Goal: Find specific page/section: Find specific page/section

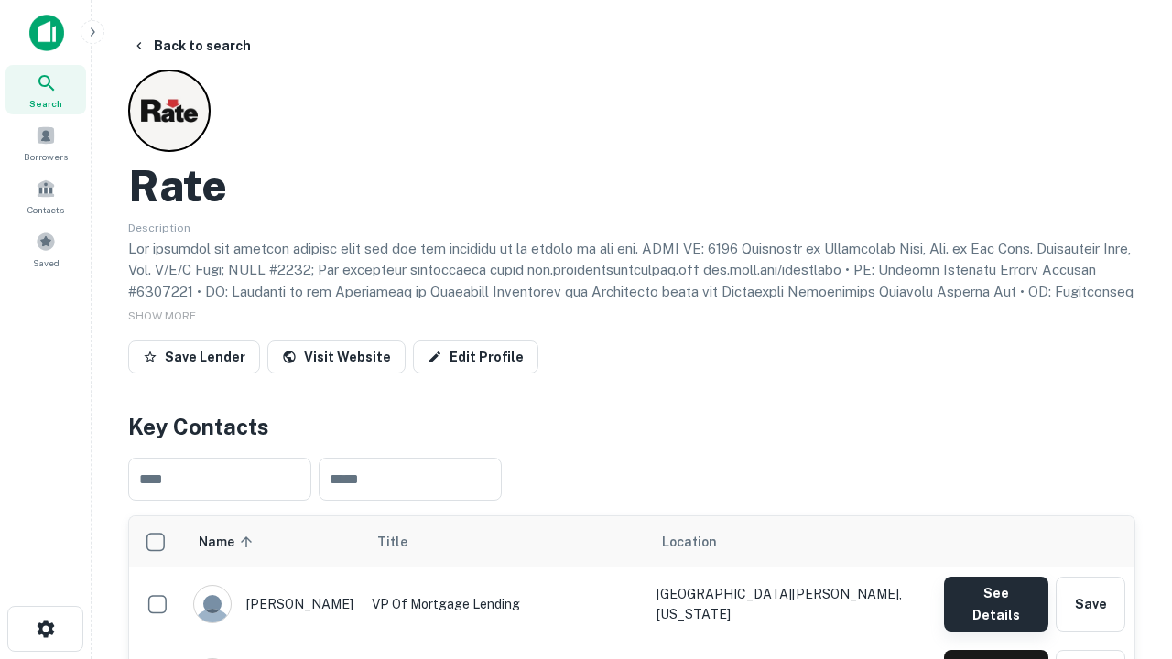
click at [995, 595] on button "See Details" at bounding box center [996, 604] width 104 height 55
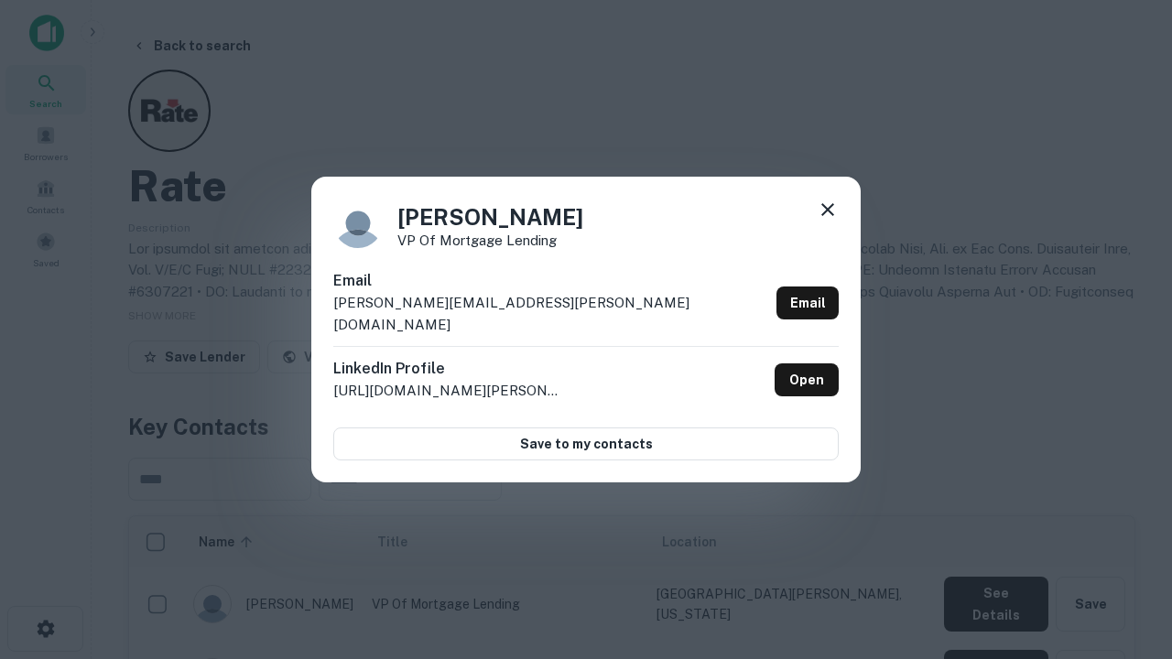
click at [827, 221] on icon at bounding box center [827, 210] width 22 height 22
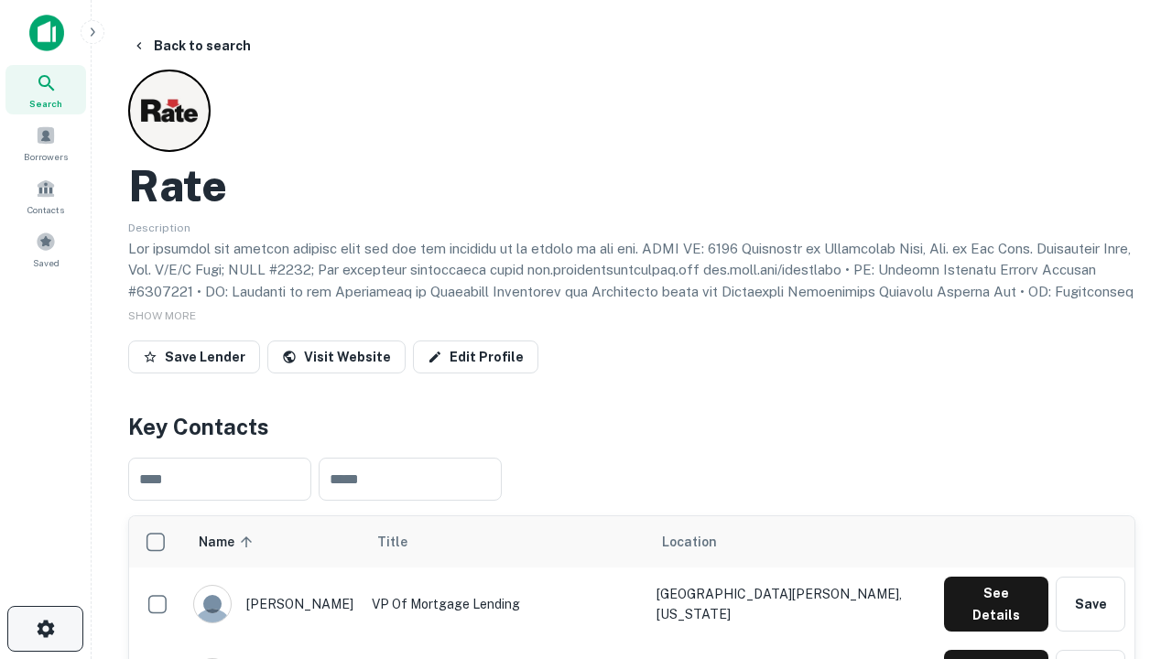
click at [45, 629] on icon "button" at bounding box center [46, 629] width 22 height 22
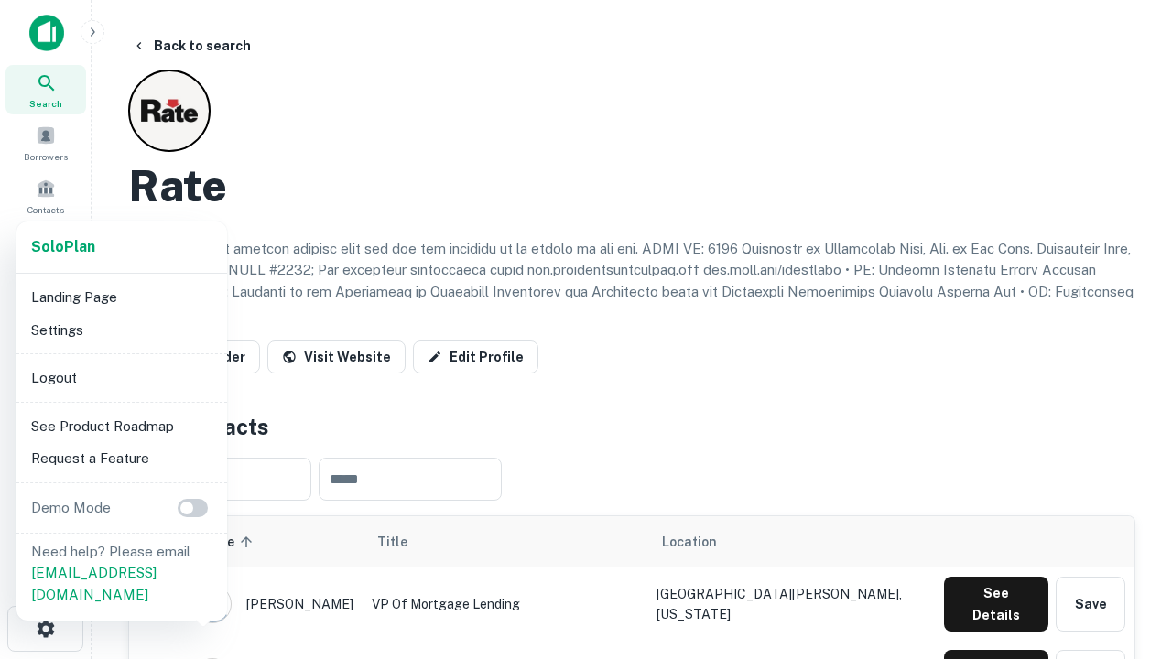
click at [121, 377] on li "Logout" at bounding box center [122, 378] width 196 height 33
